Goal: Task Accomplishment & Management: Use online tool/utility

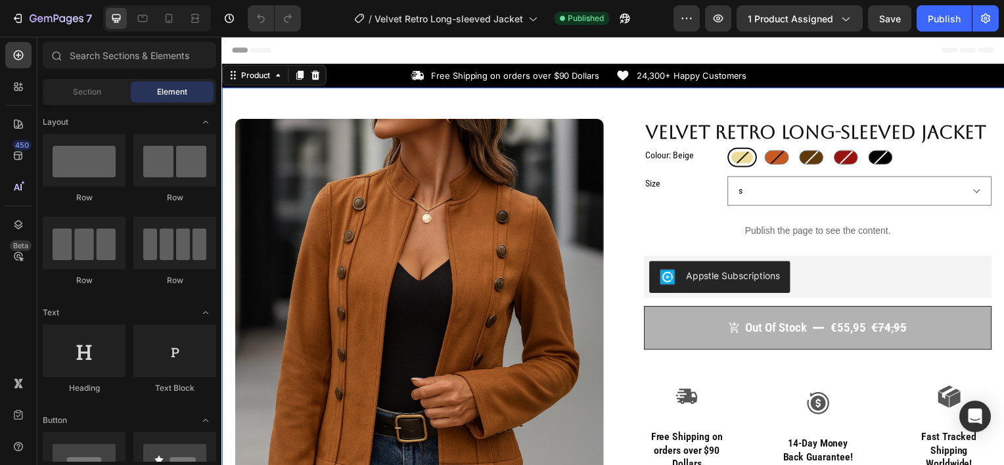
click at [315, 99] on div "Product Images Row Velvet Retro Long-sleeved Jacket Product Title Colour: Beige…" at bounding box center [615, 445] width 789 height 714
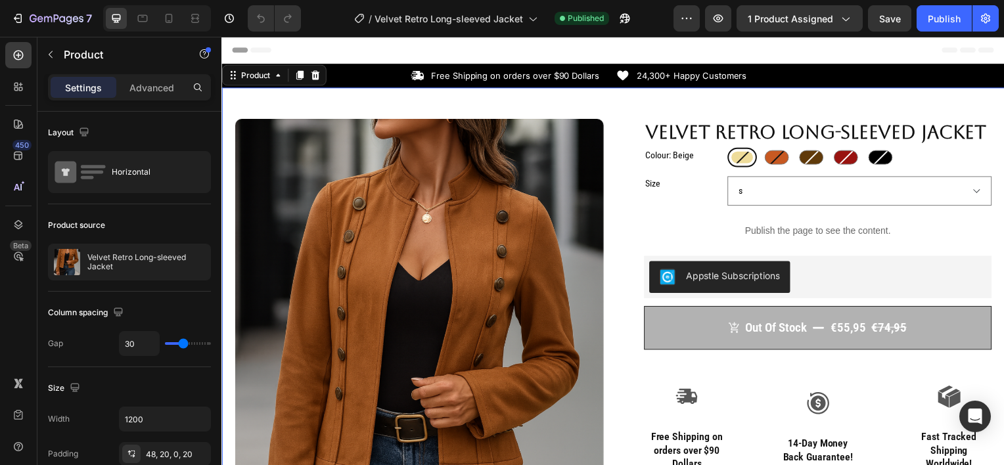
click at [265, 104] on div "Product Images Row Velvet Retro Long-sleeved Jacket Product Title Colour: Beige…" at bounding box center [615, 445] width 789 height 714
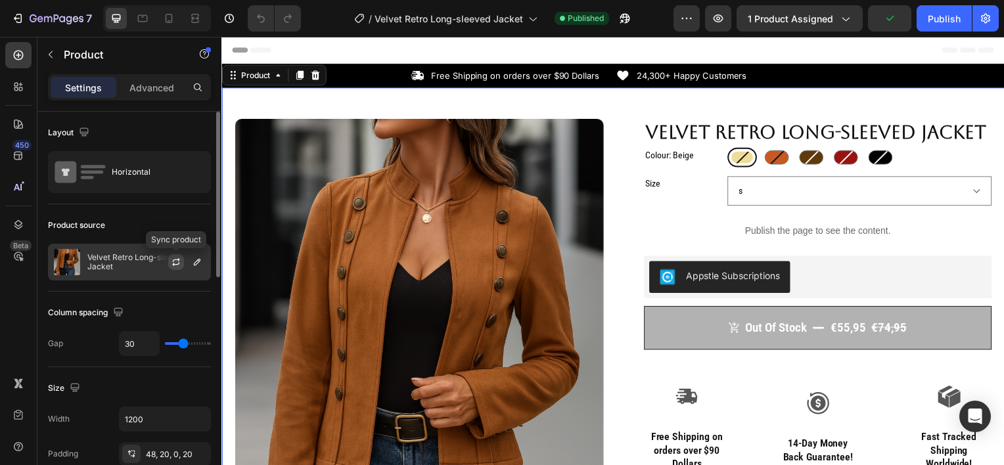
click at [172, 262] on icon "button" at bounding box center [176, 262] width 11 height 11
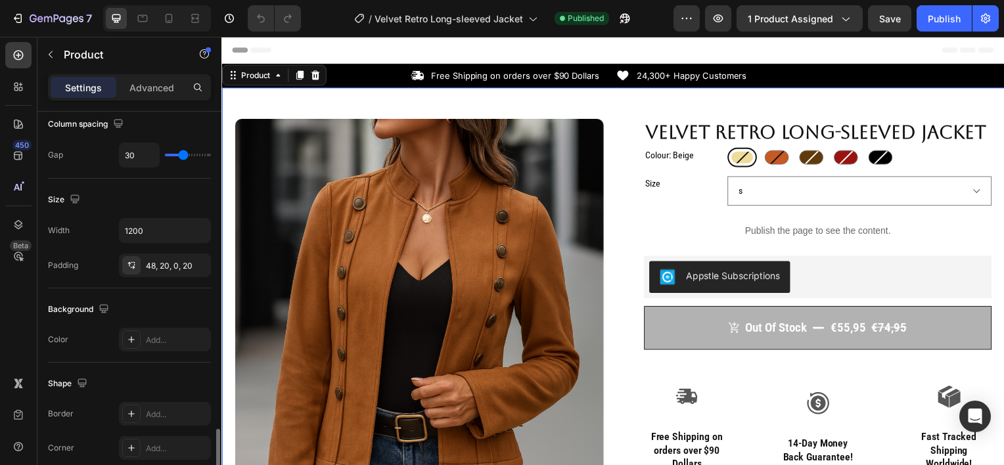
scroll to position [386, 0]
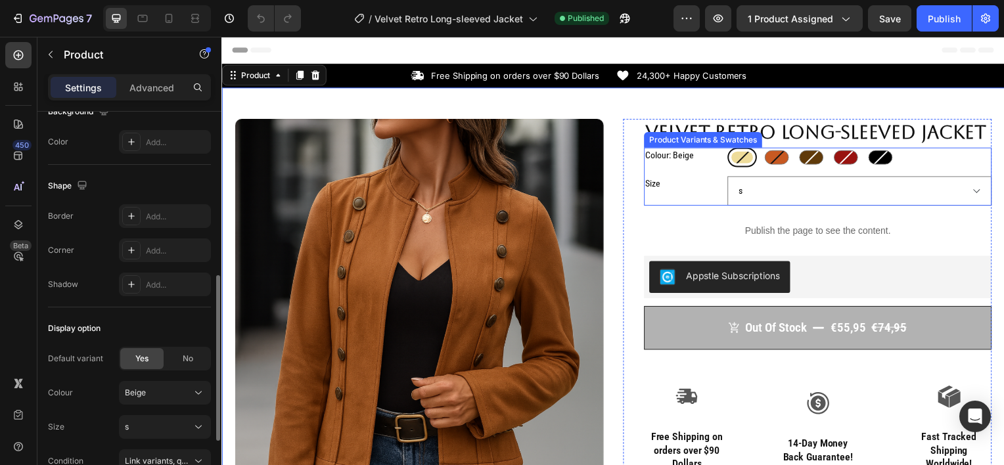
click at [930, 165] on div "Beige Beige Brown Brown Coffe Coffe Red Red Black Black" at bounding box center [864, 159] width 266 height 20
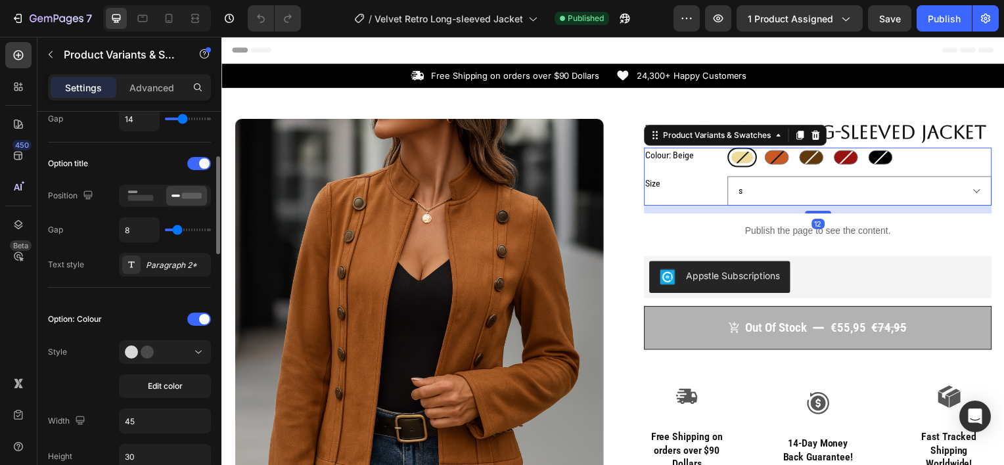
scroll to position [173, 0]
click at [150, 390] on button "Edit color" at bounding box center [165, 385] width 92 height 24
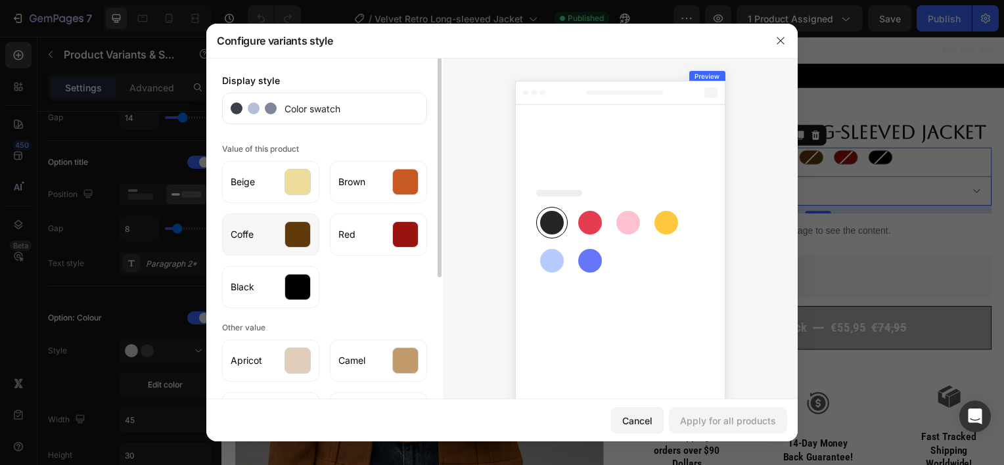
click at [284, 221] on div "Coffe" at bounding box center [270, 235] width 97 height 42
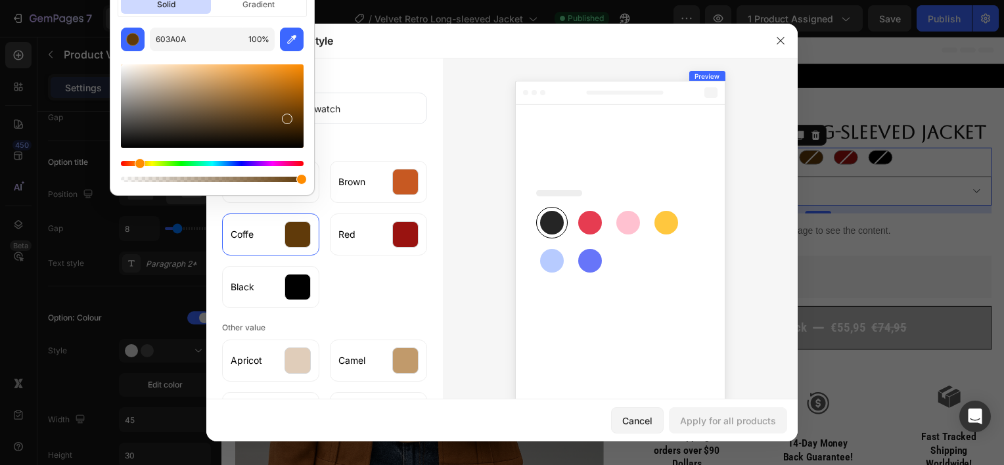
click at [246, 110] on div at bounding box center [212, 105] width 183 height 83
click at [248, 116] on div at bounding box center [249, 119] width 11 height 11
click at [234, 124] on div at bounding box center [212, 105] width 183 height 83
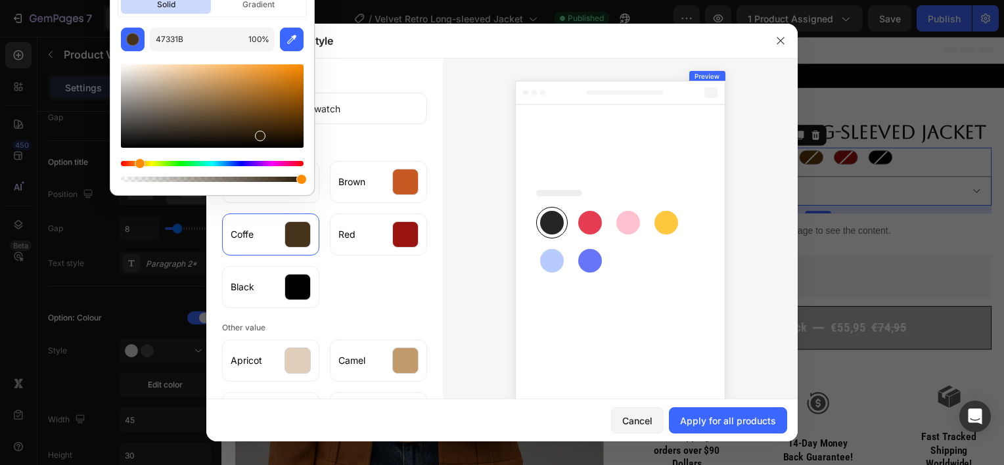
click at [259, 133] on div at bounding box center [212, 105] width 183 height 83
drag, startPoint x: 255, startPoint y: 126, endPoint x: 196, endPoint y: 116, distance: 59.3
click at [196, 116] on div at bounding box center [212, 105] width 183 height 83
type input "5E4C37"
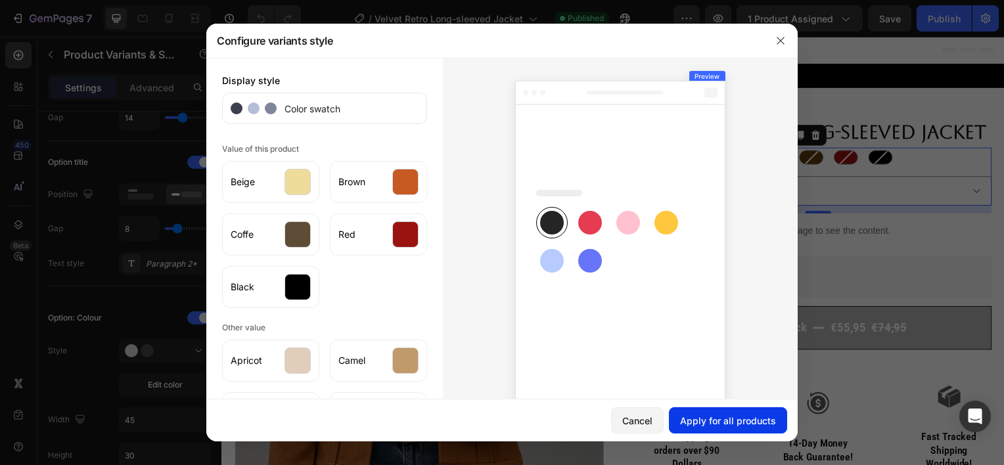
click at [712, 423] on div "Apply for all products" at bounding box center [728, 421] width 96 height 14
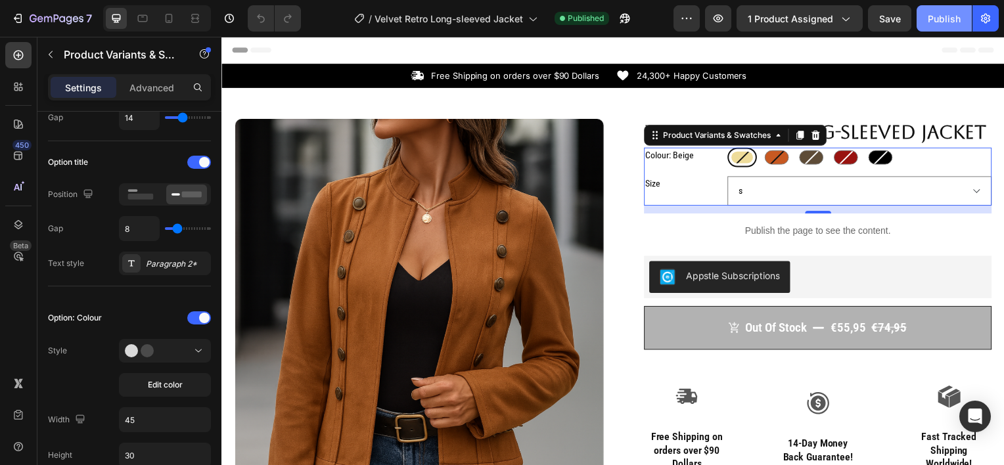
click at [942, 17] on div "Publish" at bounding box center [944, 19] width 33 height 14
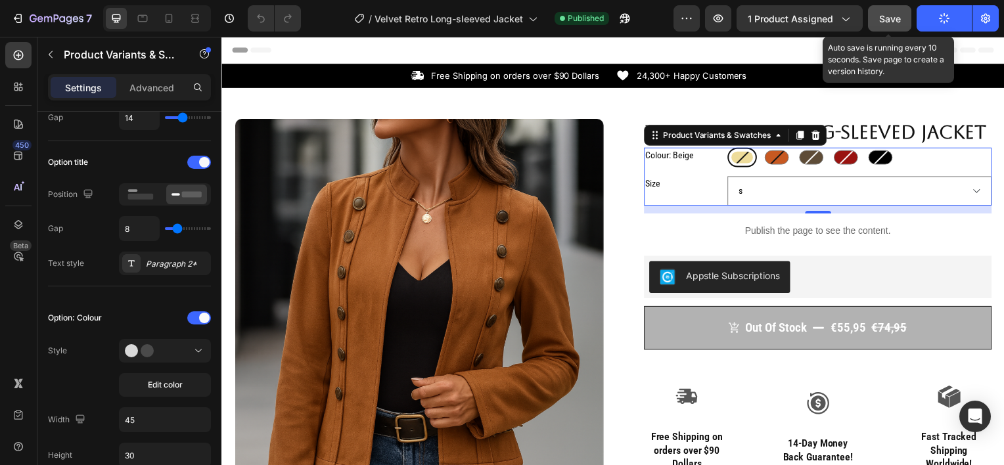
click at [898, 18] on span "Save" at bounding box center [890, 18] width 22 height 11
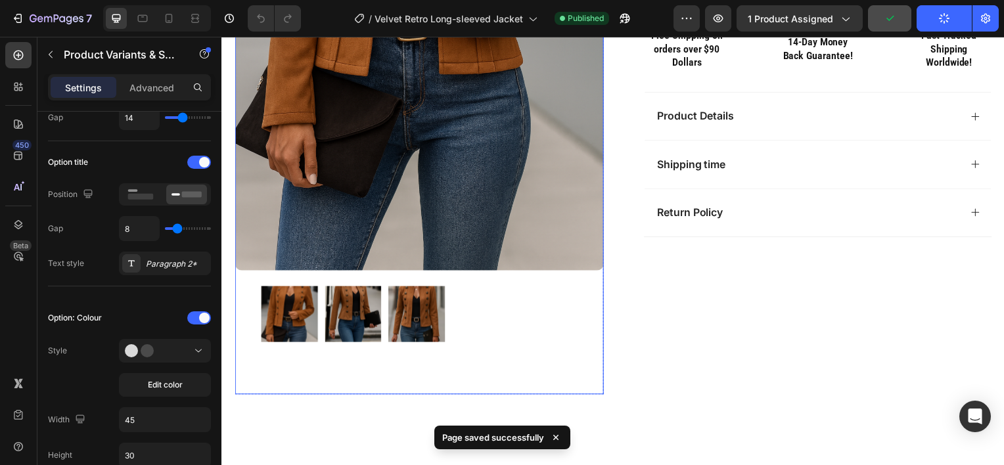
scroll to position [0, 0]
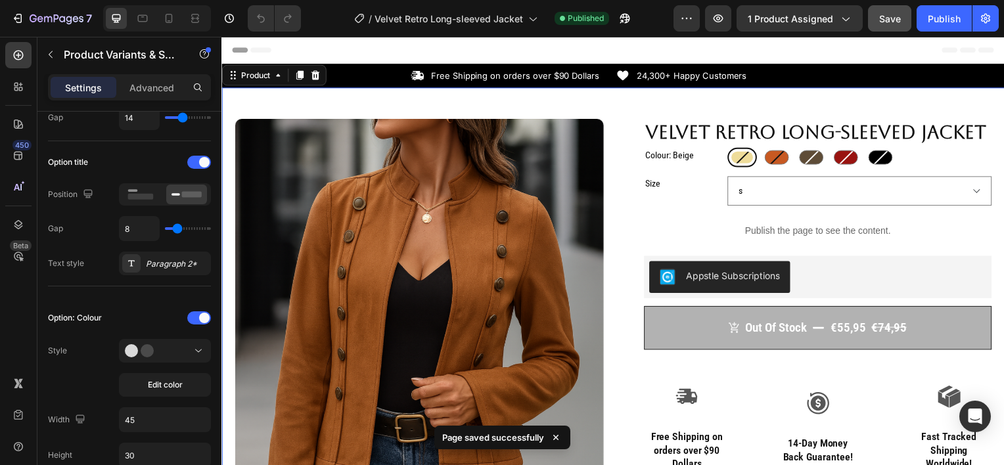
click at [346, 107] on div "Product Images Row Velvet Retro Long-sleeved Jacket Product Title Colour: Beige…" at bounding box center [615, 445] width 789 height 714
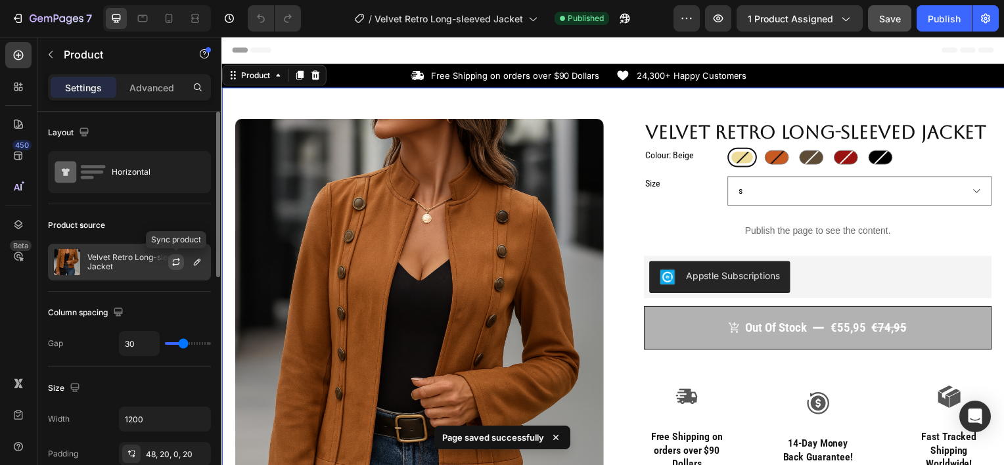
click at [176, 260] on icon "button" at bounding box center [176, 262] width 11 height 11
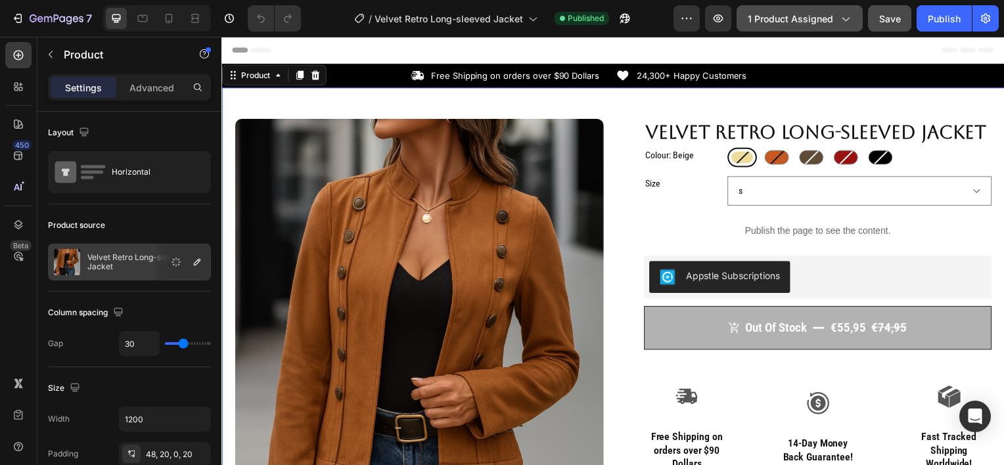
click at [831, 17] on span "1 product assigned" at bounding box center [790, 19] width 85 height 14
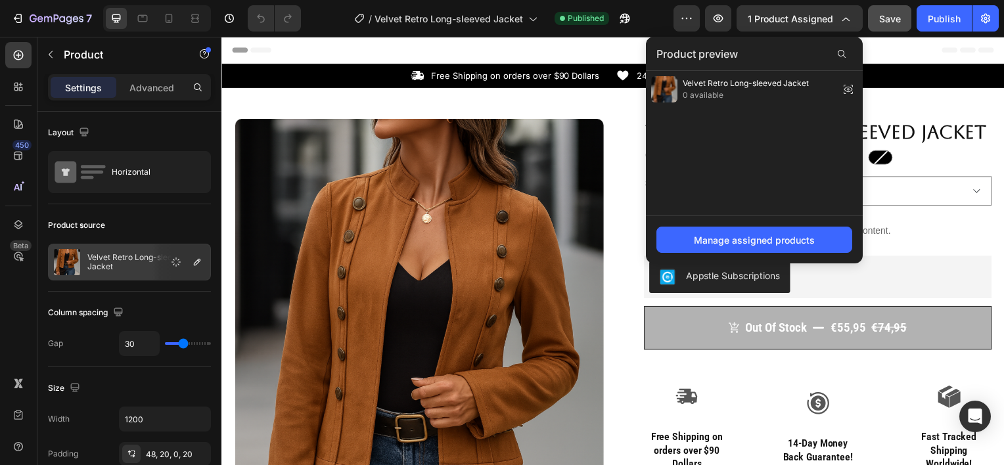
click at [592, 55] on div "Header" at bounding box center [616, 50] width 768 height 26
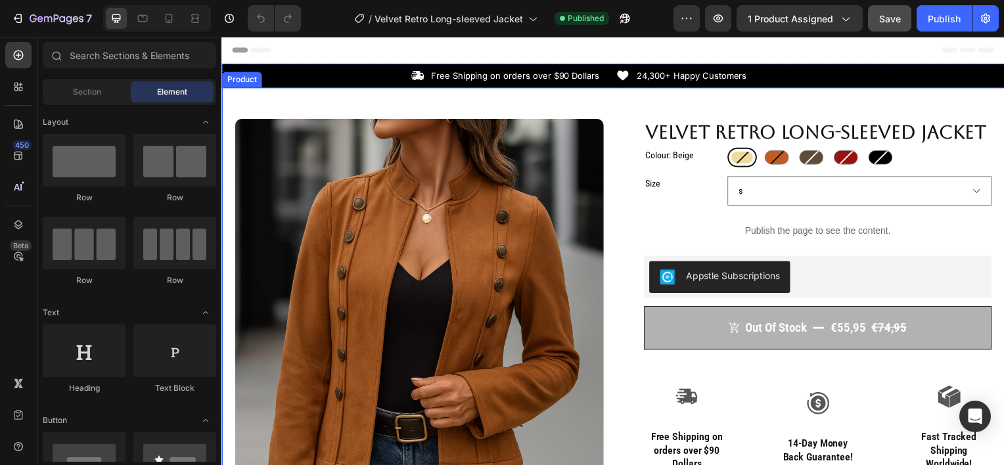
click at [418, 103] on div "Product Images Row Velvet Retro Long-sleeved Jacket Product Title Colour: Beige…" at bounding box center [615, 445] width 789 height 714
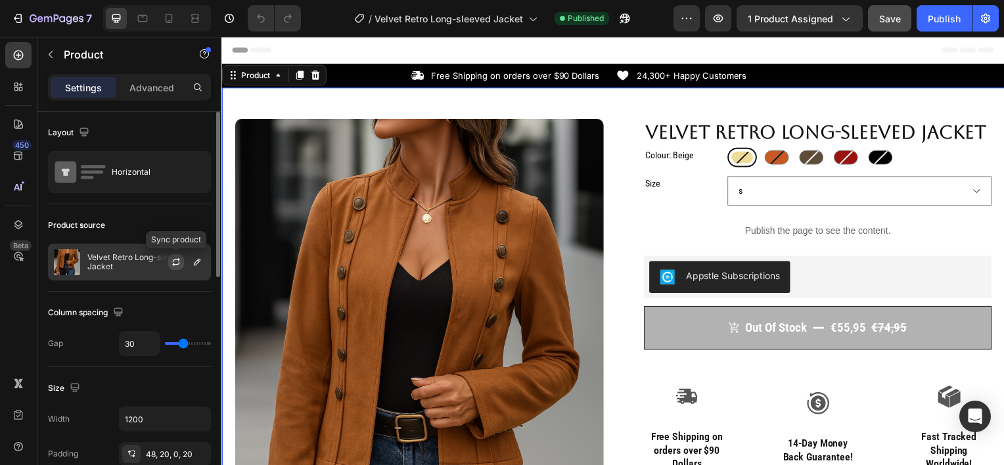
click at [171, 266] on icon "button" at bounding box center [176, 262] width 11 height 11
click at [360, 89] on div "Product Images Row Velvet Retro Long-sleeved Jacket Product Title Colour: Beige…" at bounding box center [615, 445] width 789 height 714
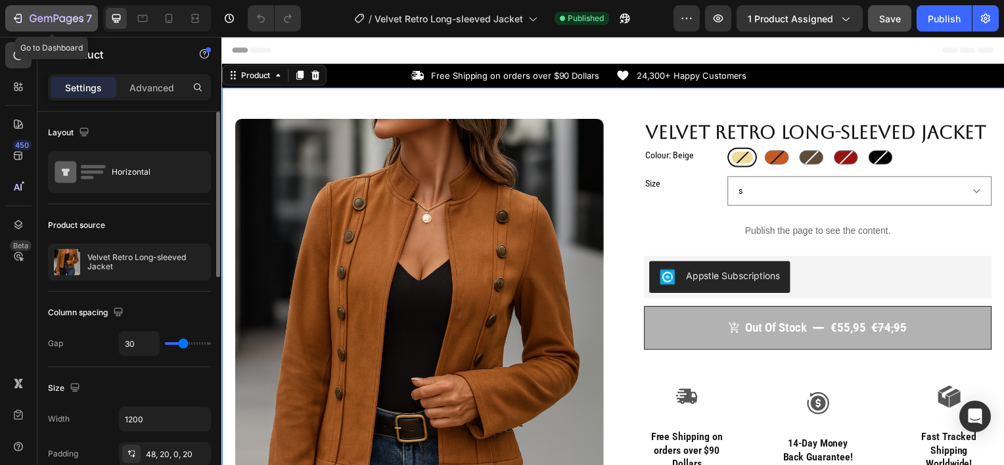
click at [37, 14] on icon "button" at bounding box center [57, 19] width 54 height 11
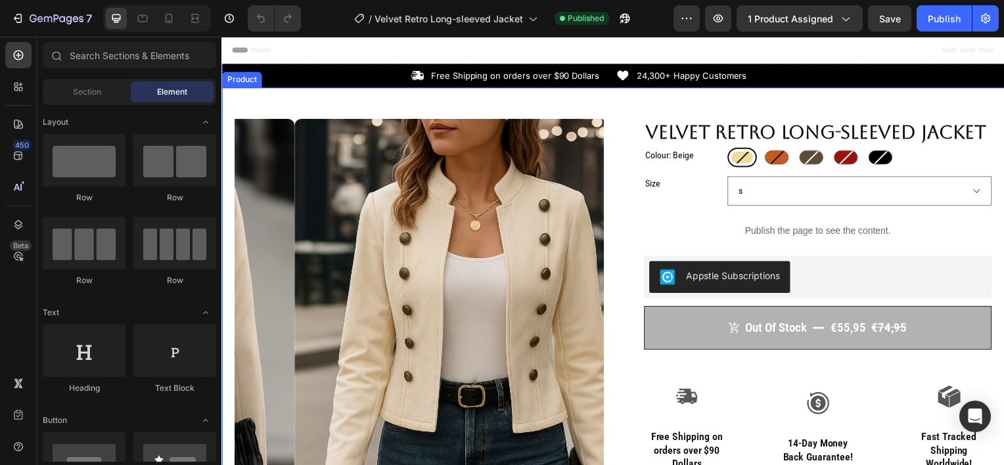
click at [381, 110] on div "Product Images Row Velvet Retro Long-sleeved Jacket Product Title Colour: Beige…" at bounding box center [615, 445] width 789 height 714
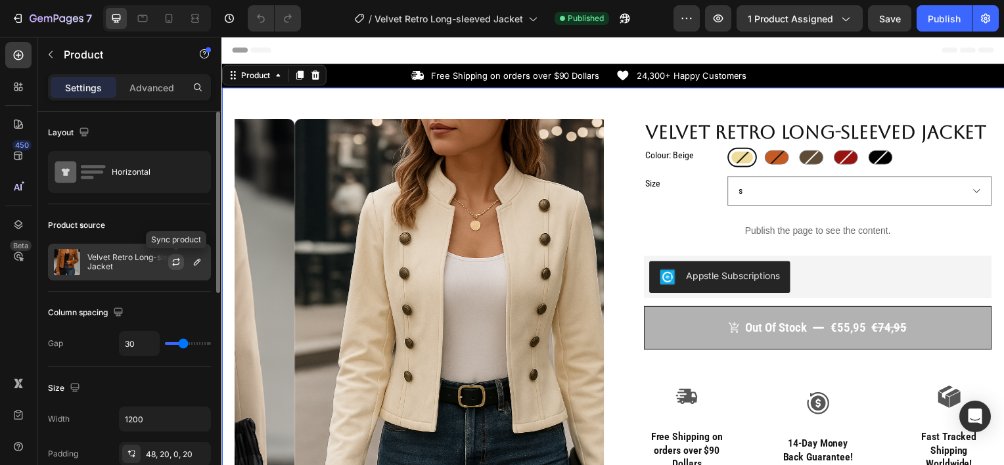
click at [176, 257] on icon "button" at bounding box center [176, 262] width 11 height 11
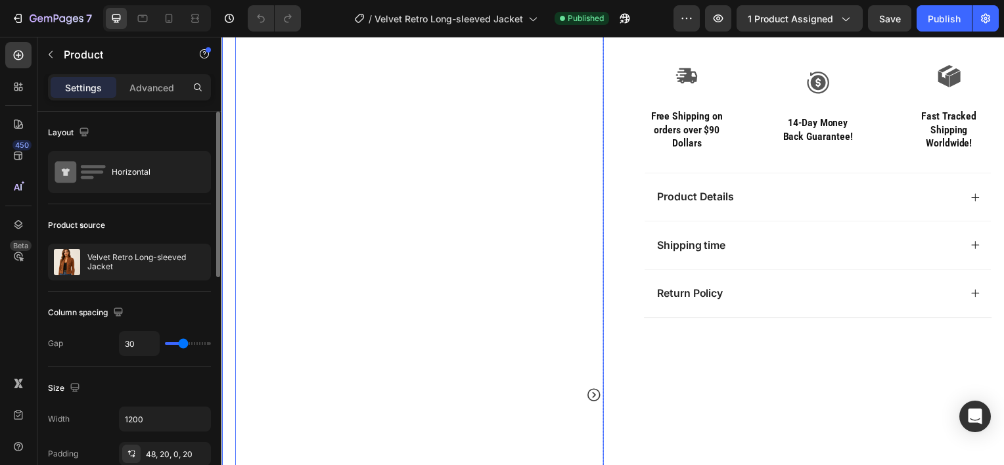
scroll to position [325, 0]
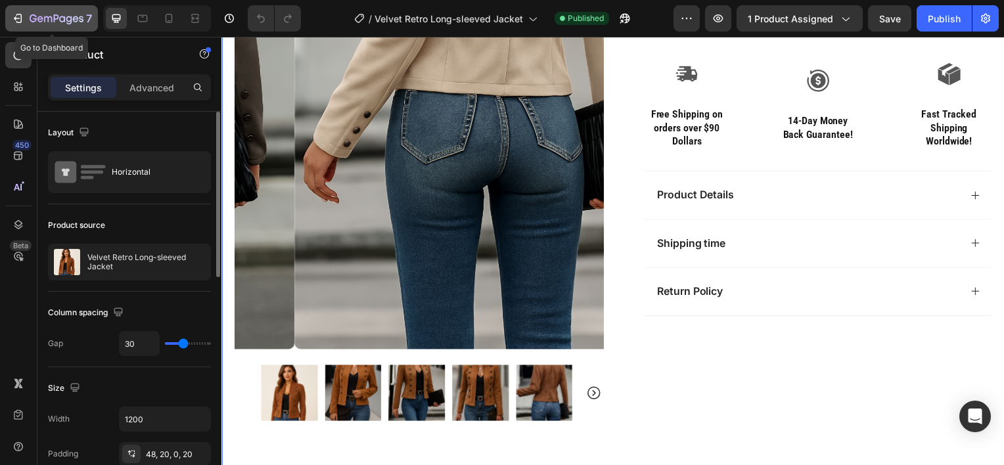
click at [25, 16] on div "7" at bounding box center [51, 19] width 81 height 16
